Goal: Transaction & Acquisition: Purchase product/service

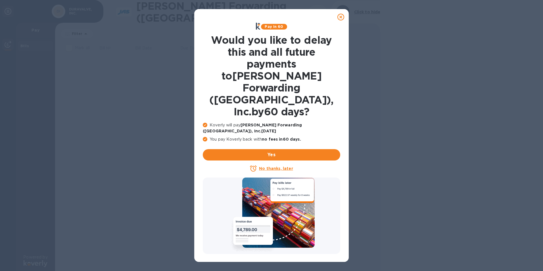
click at [342, 16] on icon at bounding box center [341, 17] width 7 height 7
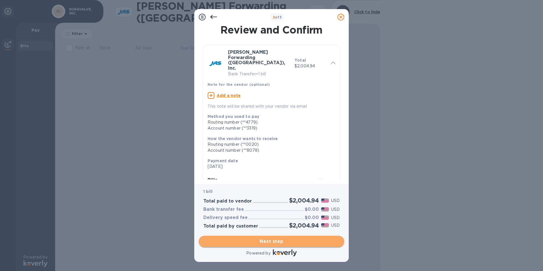
click at [268, 244] on span "Next step" at bounding box center [272, 241] width 136 height 7
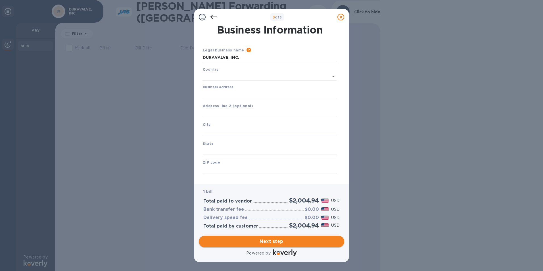
type input "United States"
click at [219, 94] on input "Business address" at bounding box center [270, 93] width 134 height 9
type input "1621 Brummel Avenue"
type input "Elk Grove Village"
type input "IL"
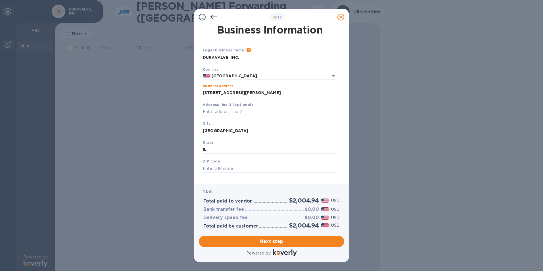
type input "60007"
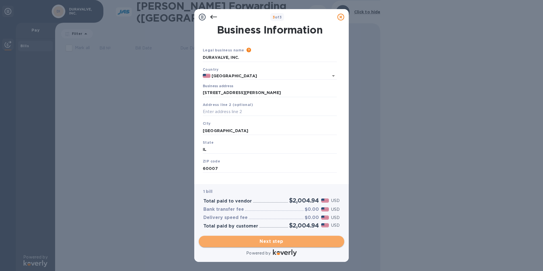
click at [265, 244] on span "Next step" at bounding box center [272, 241] width 136 height 7
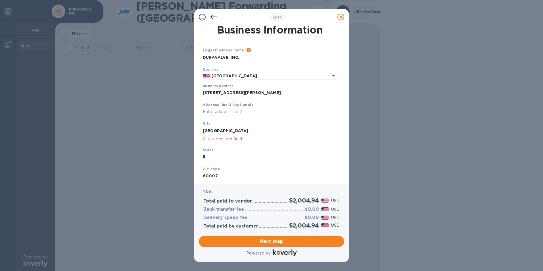
click at [243, 132] on input "Elk Grove Village" at bounding box center [270, 130] width 134 height 9
type input "Elk Grove Village"
click at [266, 243] on span "Next step" at bounding box center [272, 241] width 136 height 7
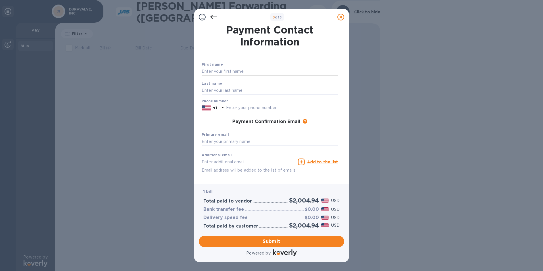
click at [229, 69] on input "text" at bounding box center [270, 71] width 136 height 9
type input "CHUCK"
type input "Donohue"
type input "8474377000"
type input "[EMAIL_ADDRESS][DOMAIN_NAME]"
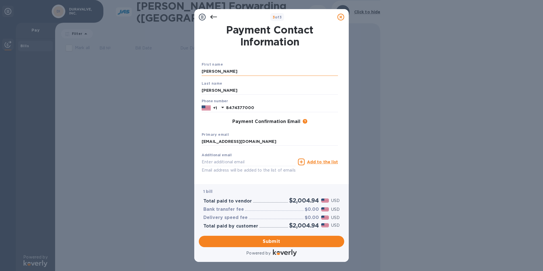
type input "[EMAIL_ADDRESS][DOMAIN_NAME]"
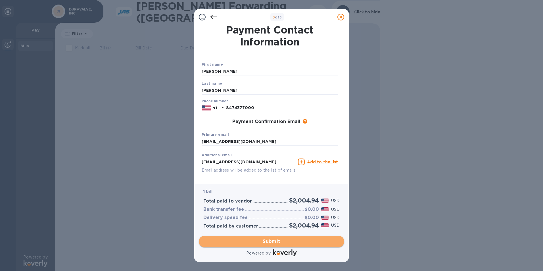
click at [271, 242] on span "Submit" at bounding box center [272, 241] width 136 height 7
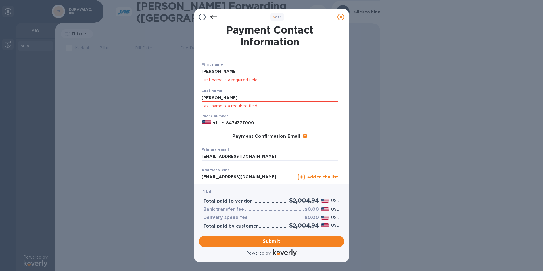
click at [220, 75] on input "CHUCK" at bounding box center [270, 71] width 136 height 9
type input "CHUCK"
click at [317, 98] on input "Donohue" at bounding box center [270, 98] width 136 height 9
type input "Donohue"
click at [321, 112] on div "Phone number +1 8474377000" at bounding box center [270, 121] width 141 height 18
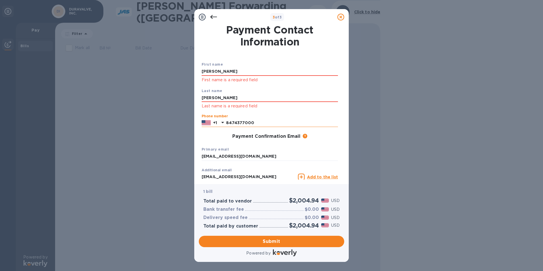
click at [263, 123] on input "8474377000" at bounding box center [282, 123] width 112 height 9
type input "8474377000"
click at [214, 136] on div "Payment Confirmation Email The added email addresses will be used to send the p…" at bounding box center [270, 137] width 136 height 6
click at [272, 244] on span "Submit" at bounding box center [272, 241] width 136 height 7
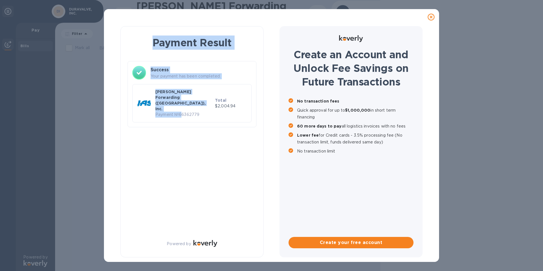
drag, startPoint x: 432, startPoint y: 17, endPoint x: 185, endPoint y: 132, distance: 272.1
click at [185, 132] on div "Payment Result Success Your payment has been completed. JAS Forwarding (USA), I…" at bounding box center [271, 135] width 335 height 253
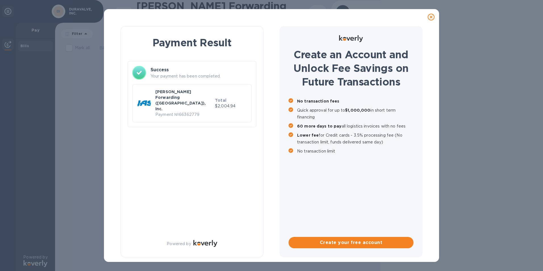
drag, startPoint x: 185, startPoint y: 132, endPoint x: 198, endPoint y: 157, distance: 28.0
click at [202, 156] on div "Payment Result Success Your payment has been completed. JAS Forwarding (USA), I…" at bounding box center [192, 141] width 143 height 231
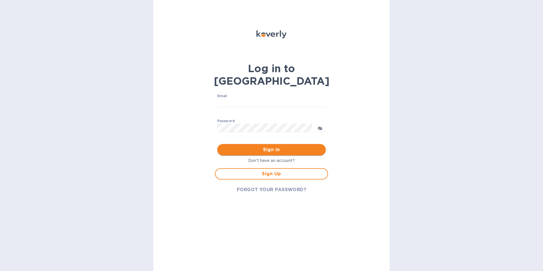
type input "[EMAIL_ADDRESS][DOMAIN_NAME]"
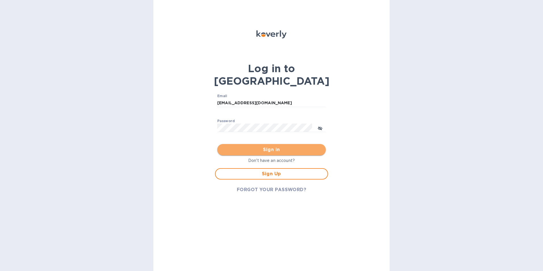
click at [265, 146] on span "Sign in" at bounding box center [271, 149] width 99 height 7
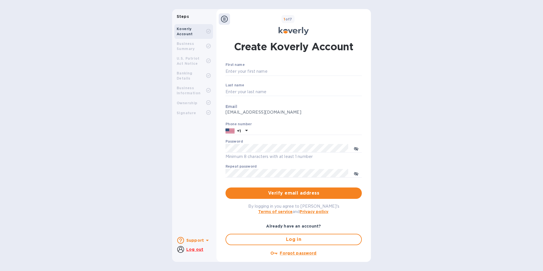
type input "[EMAIL_ADDRESS][DOMAIN_NAME]"
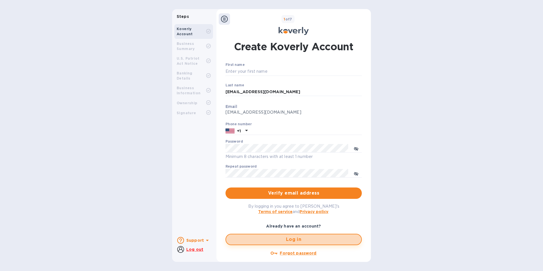
click at [299, 237] on span "Log in" at bounding box center [294, 239] width 126 height 7
